Goal: Task Accomplishment & Management: Complete application form

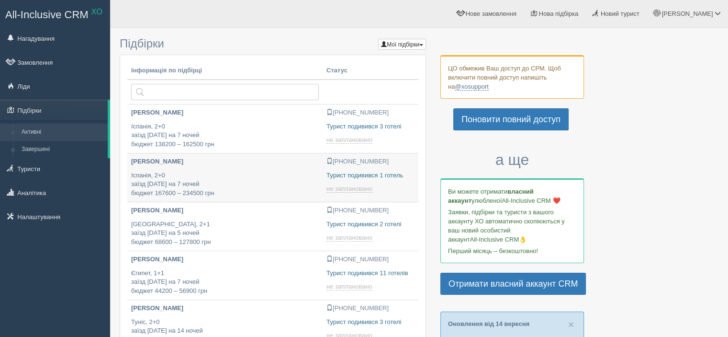
type input "2025-09-20 12:15"
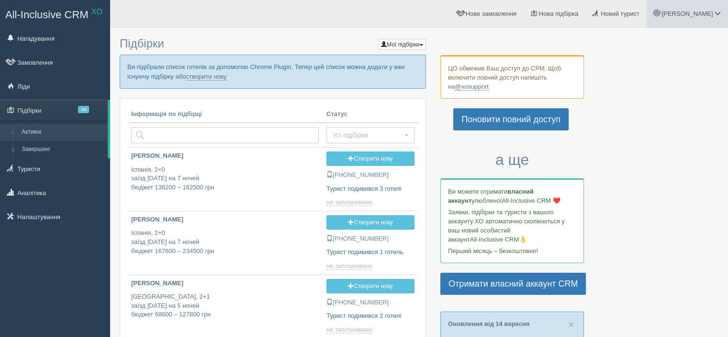
click at [719, 16] on span at bounding box center [718, 13] width 6 height 6
click at [663, 124] on link "Вихід" at bounding box center [675, 124] width 104 height 21
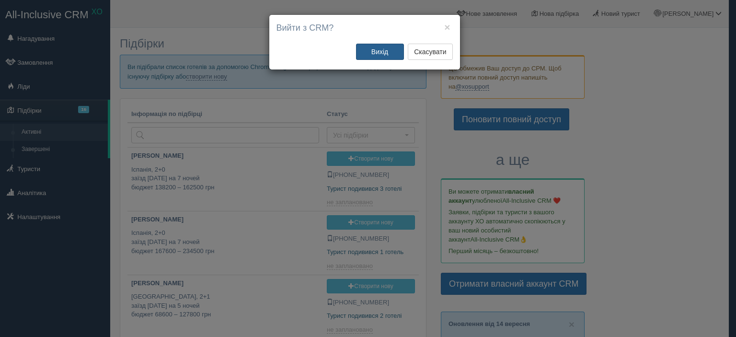
click at [387, 55] on button "Вихід" at bounding box center [380, 52] width 48 height 16
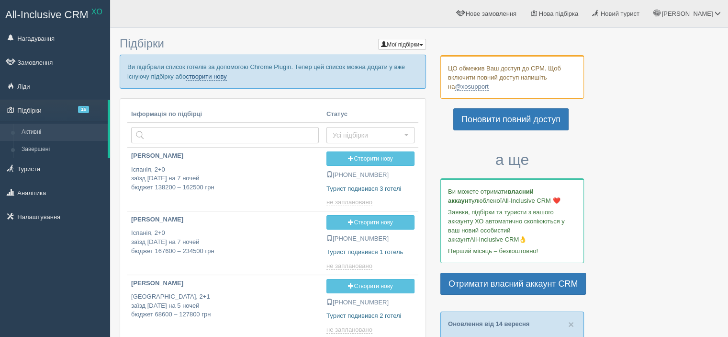
click at [210, 77] on link "створити нову" at bounding box center [206, 77] width 41 height 8
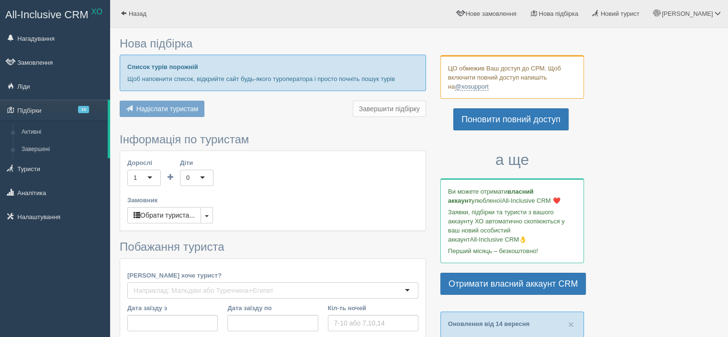
type input "6-7"
type input "65500"
type input "97800"
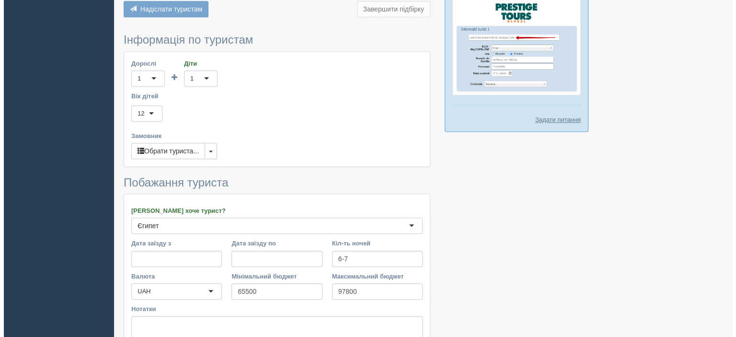
scroll to position [652, 0]
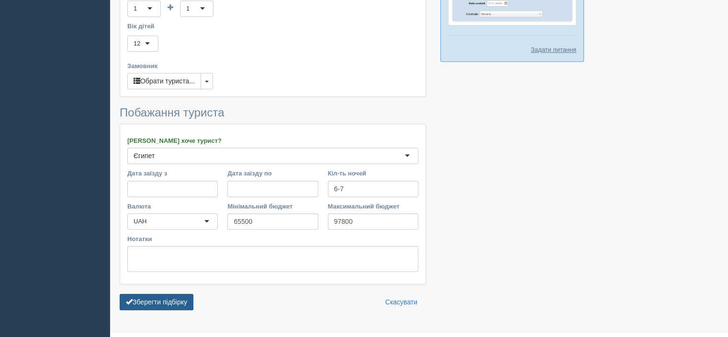
click at [178, 294] on button "Зберегти підбірку" at bounding box center [157, 302] width 74 height 16
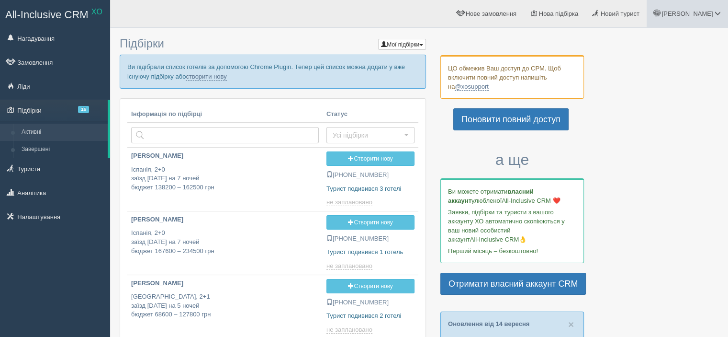
click at [718, 14] on span at bounding box center [718, 13] width 6 height 6
click at [676, 121] on link "Вихід" at bounding box center [675, 124] width 104 height 21
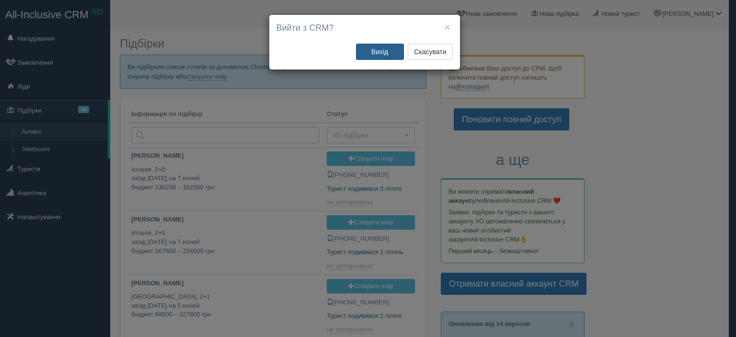
click at [383, 53] on button "Вихід" at bounding box center [380, 52] width 48 height 16
